Goal: Book appointment/travel/reservation

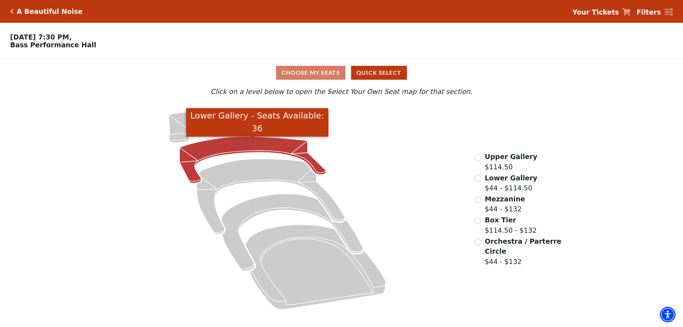
click at [214, 155] on icon "Lower Gallery - Seats Available: 36" at bounding box center [253, 160] width 147 height 47
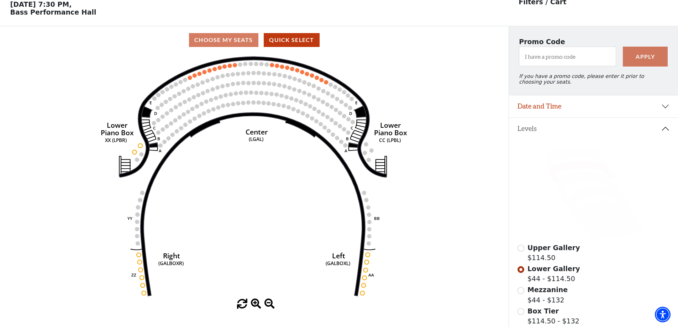
scroll to position [33, 0]
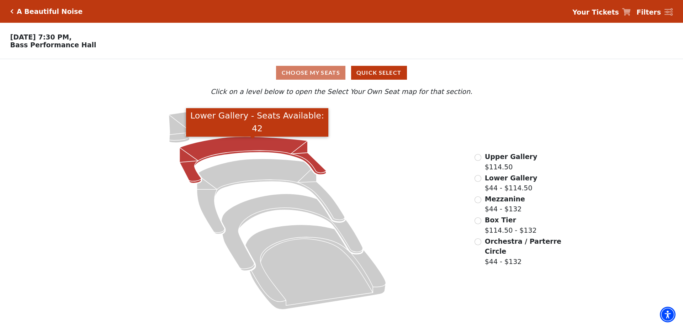
click at [238, 150] on icon "Lower Gallery - Seats Available: 42" at bounding box center [253, 160] width 147 height 47
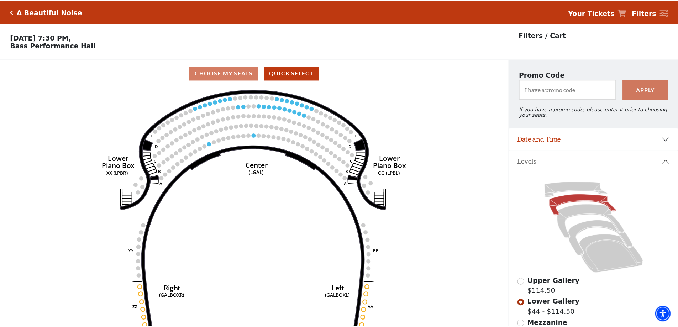
scroll to position [33, 0]
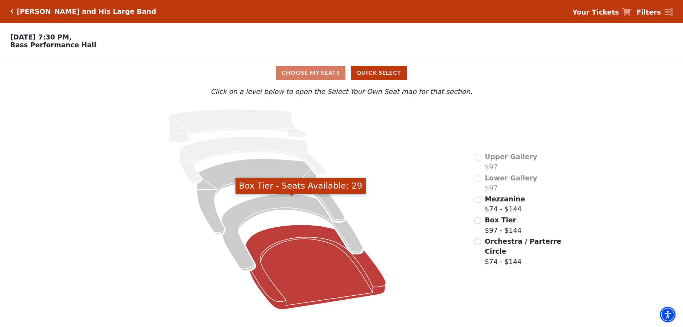
click at [277, 235] on icon "Orchestra / Parterre Circle - Seats Available: 144" at bounding box center [315, 267] width 140 height 85
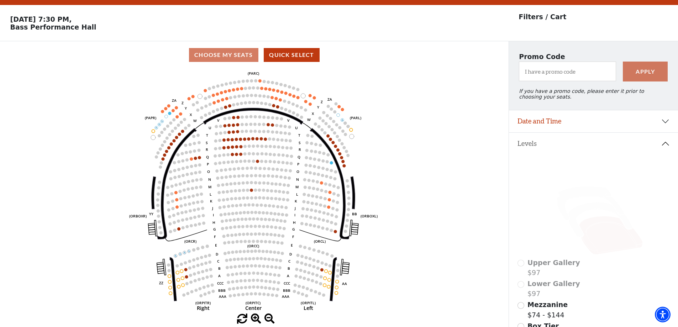
scroll to position [33, 0]
